Goal: Find specific page/section: Find specific page/section

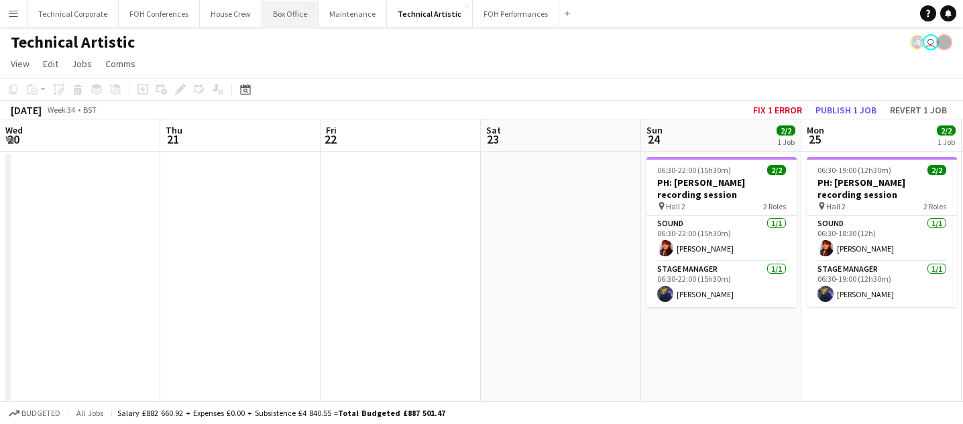
scroll to position [0, 634]
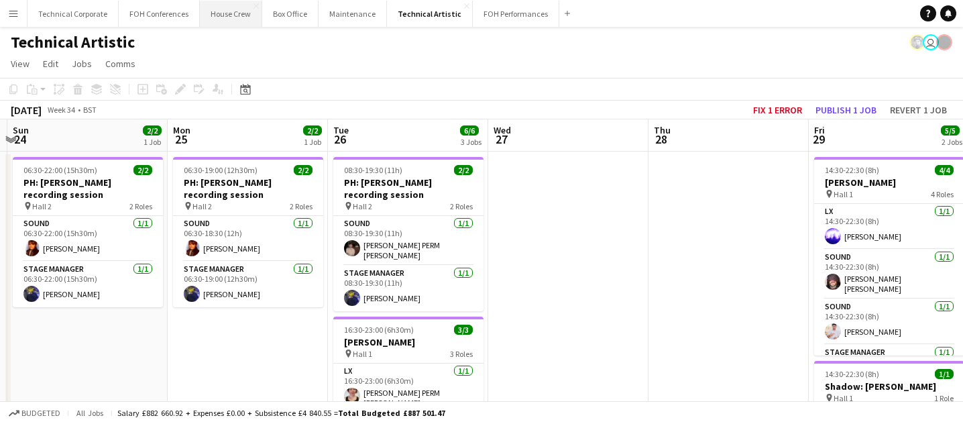
click at [225, 15] on button "House Crew Close" at bounding box center [231, 14] width 62 height 26
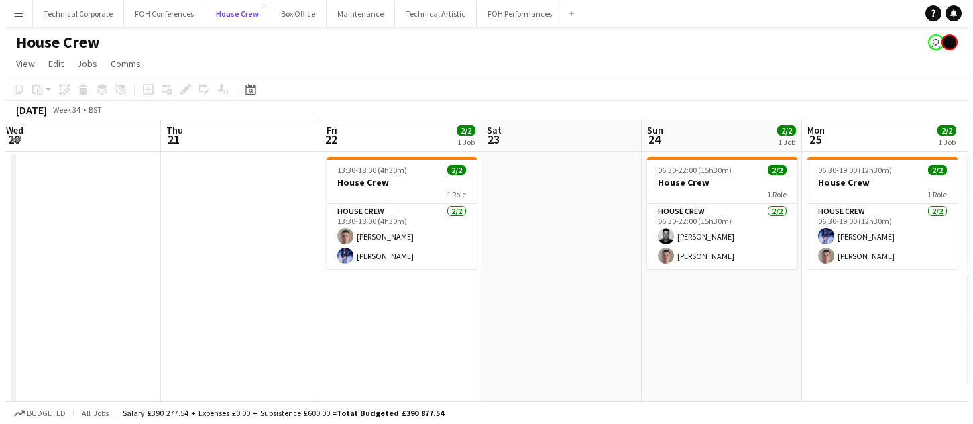
scroll to position [0, 647]
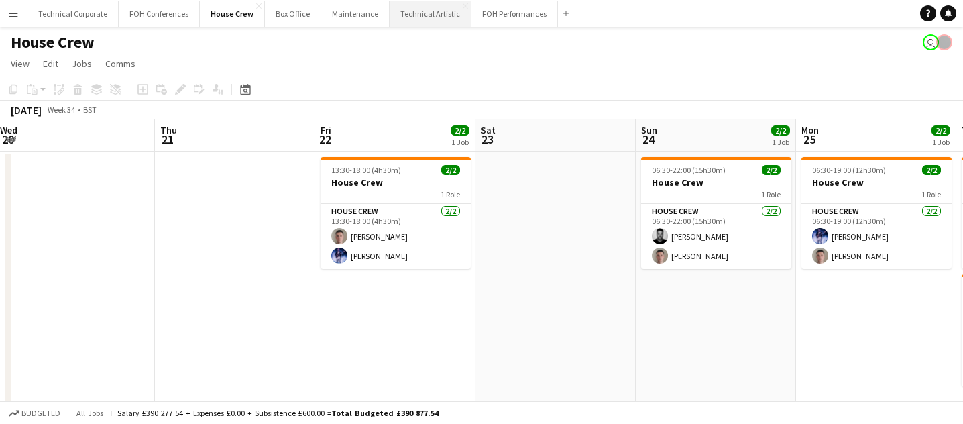
click at [427, 20] on button "Technical Artistic Close" at bounding box center [431, 14] width 82 height 26
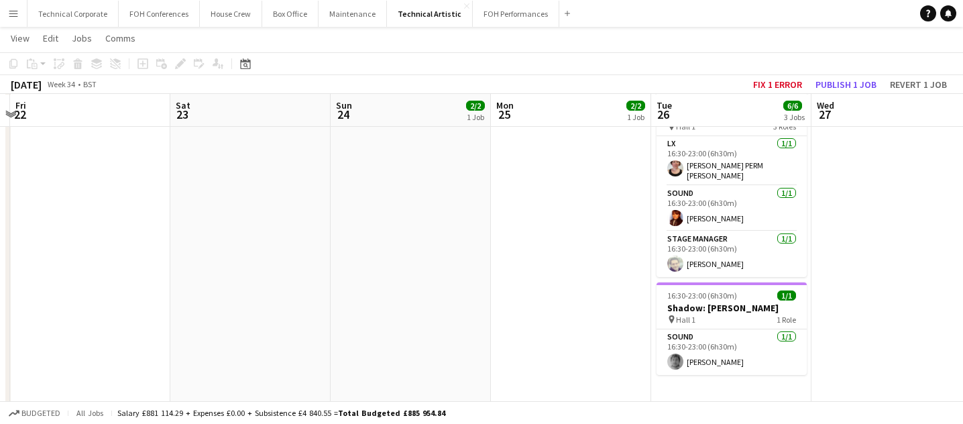
scroll to position [227, 0]
click at [706, 354] on app-card-role "Sound [DATE] 16:30-23:00 (6h30m) [PERSON_NAME]" at bounding box center [732, 352] width 150 height 46
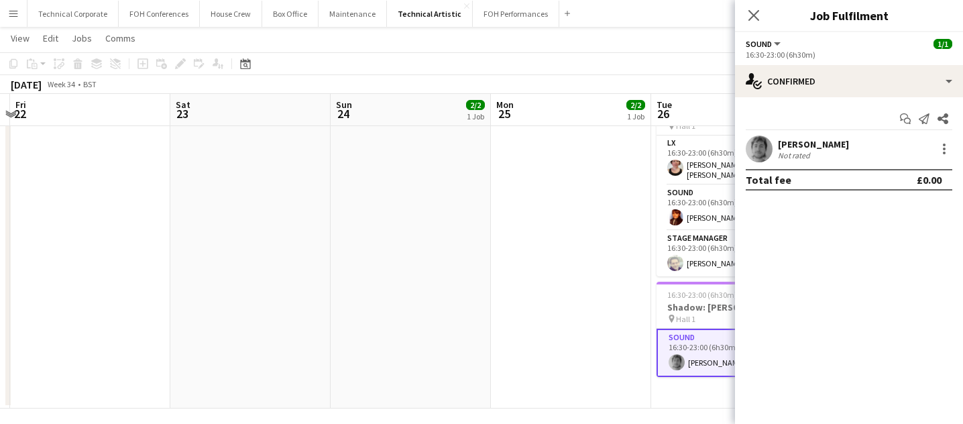
click at [790, 140] on div "[PERSON_NAME]" at bounding box center [813, 144] width 71 height 12
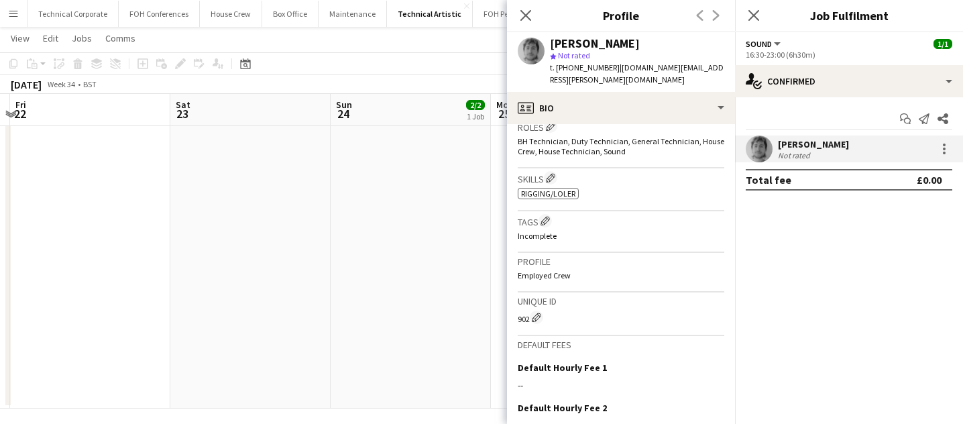
scroll to position [408, 0]
click at [521, 19] on icon "Close pop-in" at bounding box center [525, 15] width 13 height 13
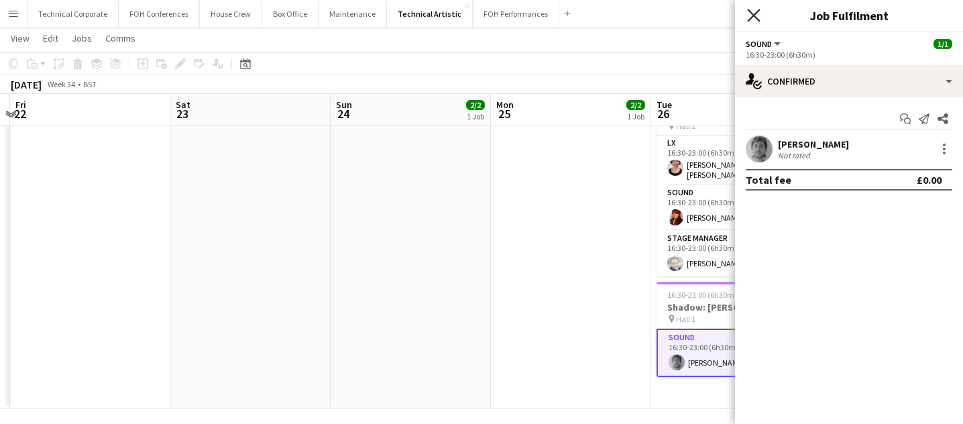
click at [754, 15] on icon at bounding box center [753, 15] width 13 height 13
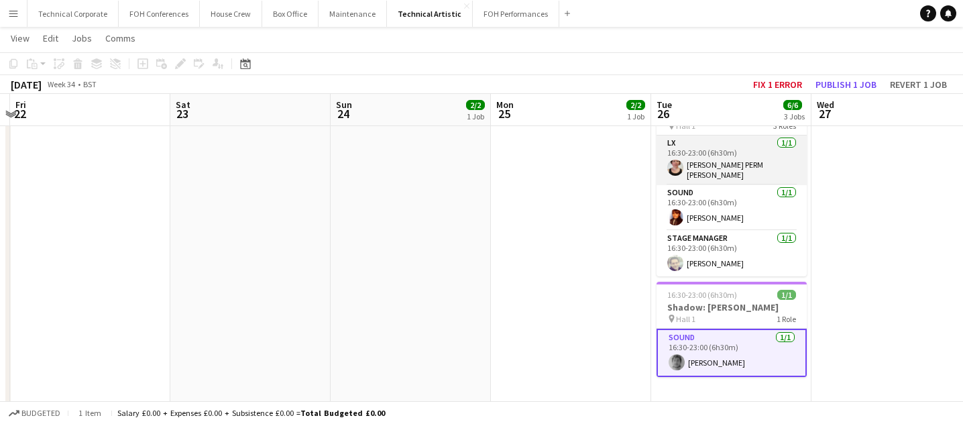
click at [726, 170] on app-card-role "LX [DATE] 16:30-23:00 (6h30m) [PERSON_NAME] PERM [PERSON_NAME]" at bounding box center [732, 160] width 150 height 50
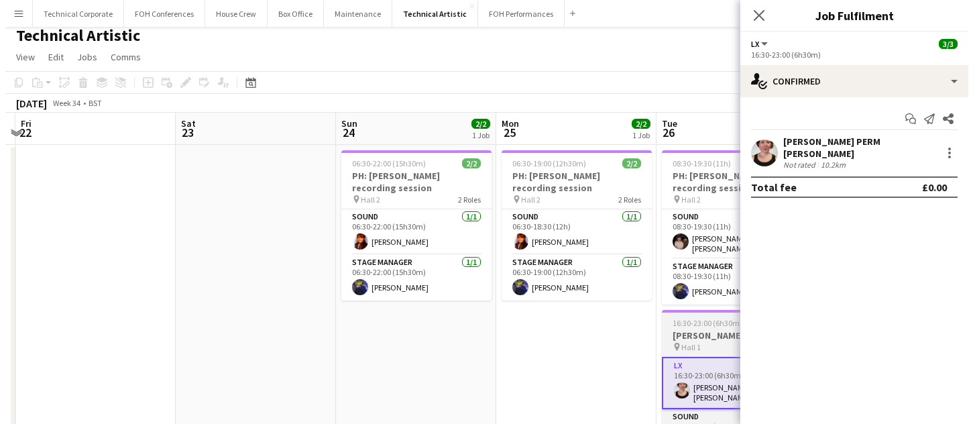
scroll to position [0, 0]
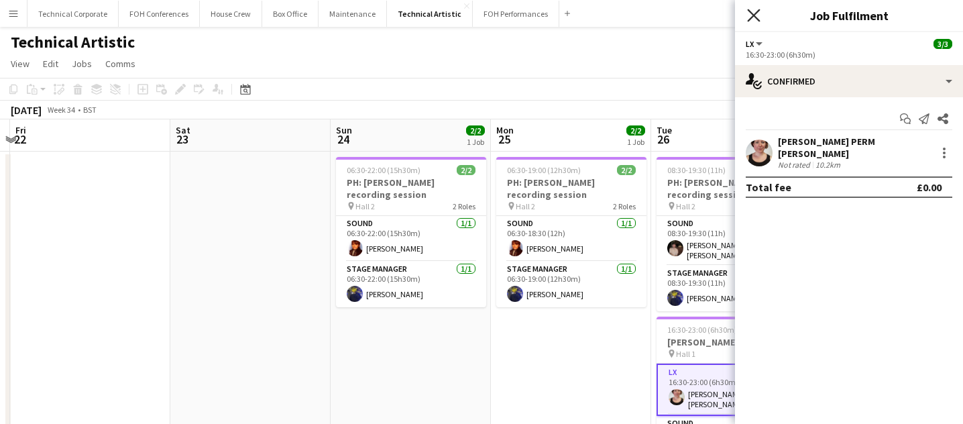
click at [748, 11] on icon "Close pop-in" at bounding box center [753, 15] width 13 height 13
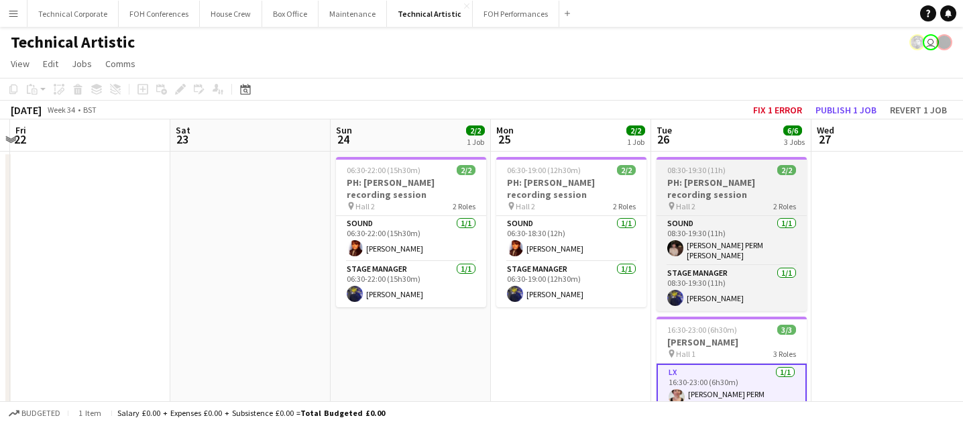
click at [718, 176] on app-job-card "08:30-19:30 (11h) 2/2 PH: [PERSON_NAME] recording session pin Hall 2 2 Roles So…" at bounding box center [732, 234] width 150 height 154
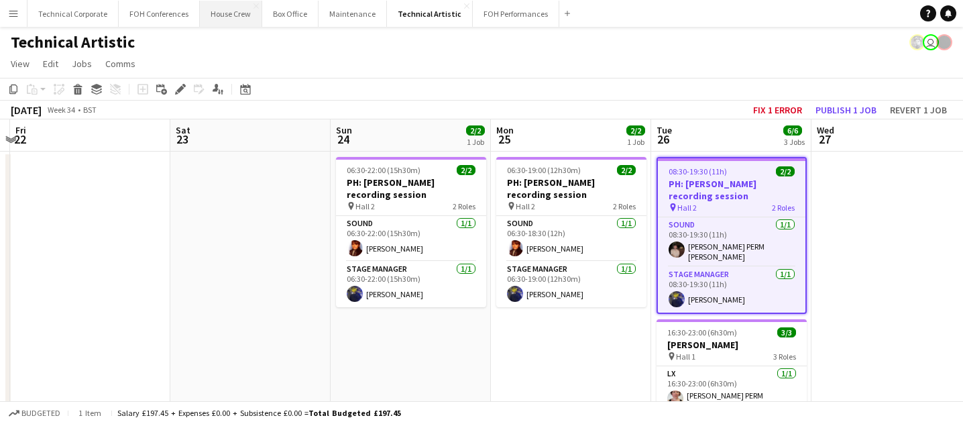
click at [229, 13] on button "House Crew Close" at bounding box center [231, 14] width 62 height 26
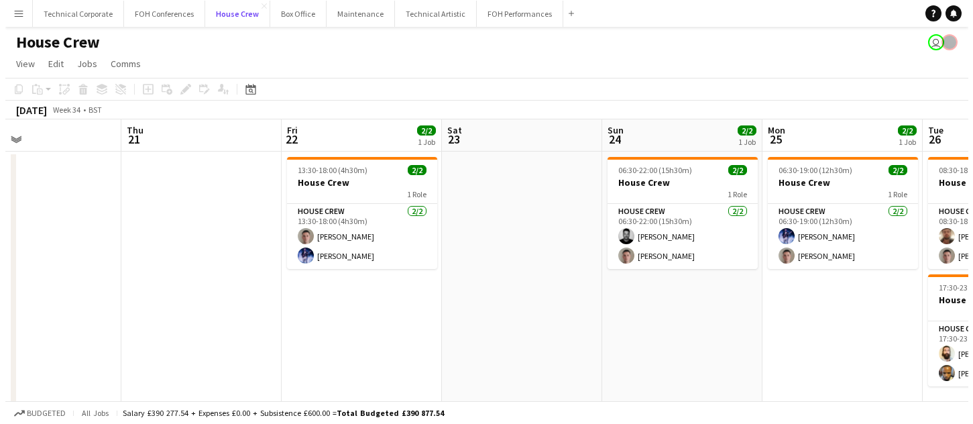
scroll to position [0, 686]
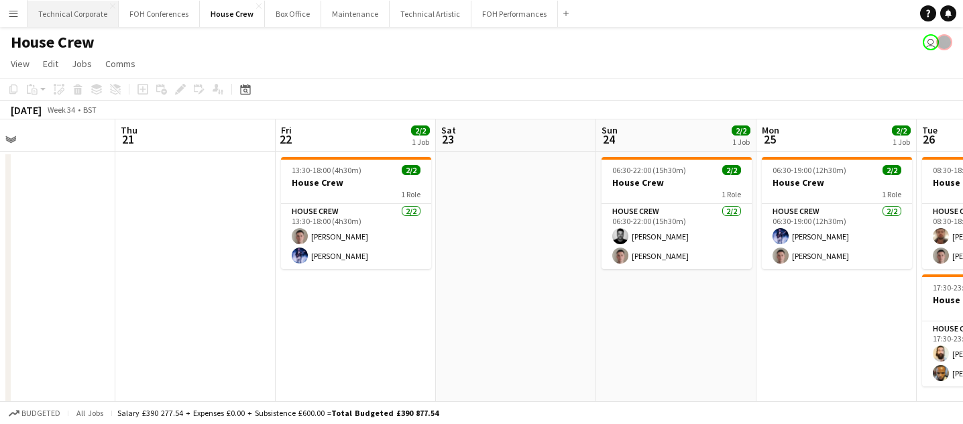
click at [70, 15] on button "Technical Corporate Close" at bounding box center [73, 14] width 91 height 26
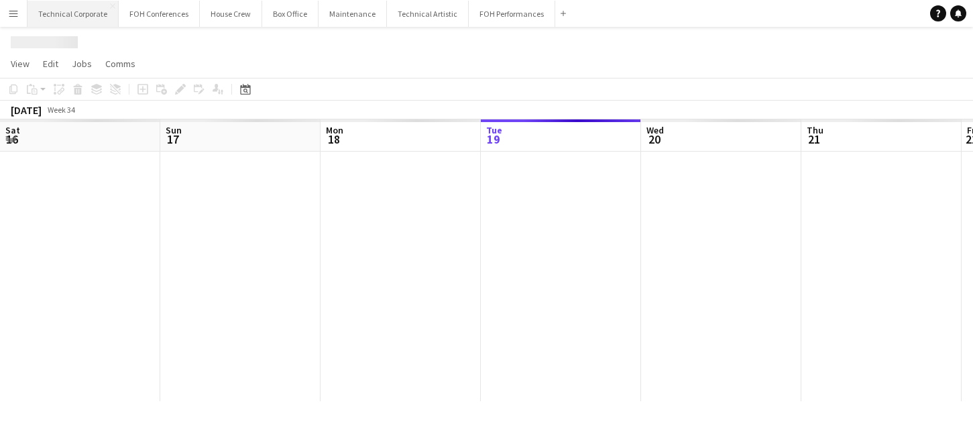
scroll to position [0, 321]
